Goal: Navigation & Orientation: Go to known website

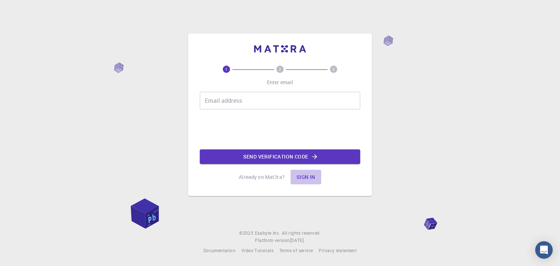
click at [303, 182] on button "Sign in" at bounding box center [305, 177] width 31 height 15
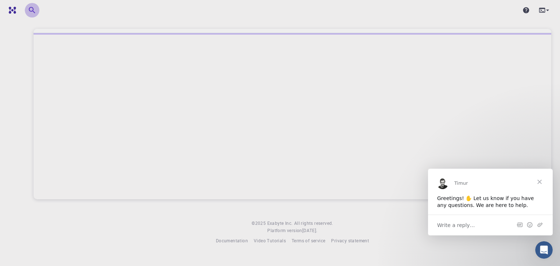
click at [36, 8] on icon "button" at bounding box center [32, 10] width 9 height 9
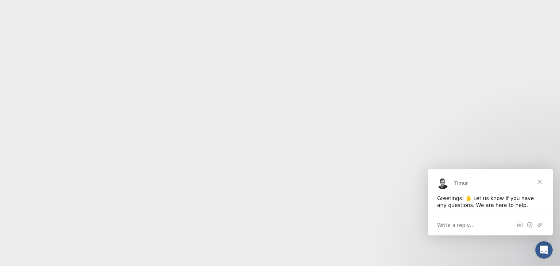
click at [539, 182] on span "Close" at bounding box center [539, 181] width 26 height 26
